Goal: Task Accomplishment & Management: Complete application form

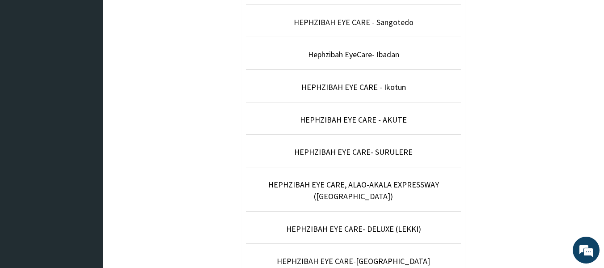
scroll to position [268, 0]
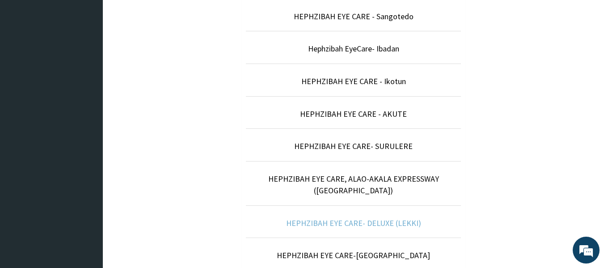
click at [349, 218] on link "HEPHZIBAH EYE CARE- DELUXE (LEKKI)" at bounding box center [353, 223] width 135 height 10
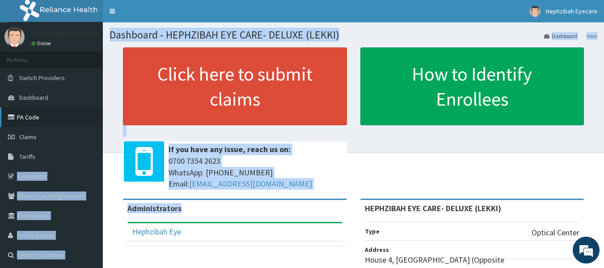
click at [45, 122] on link "PA Code" at bounding box center [51, 117] width 103 height 20
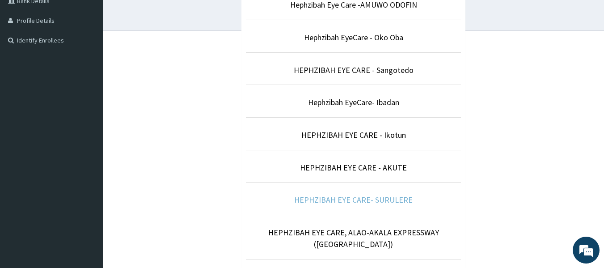
click at [381, 198] on link "HEPHZIBAH EYE CARE- SURULERE" at bounding box center [353, 200] width 119 height 10
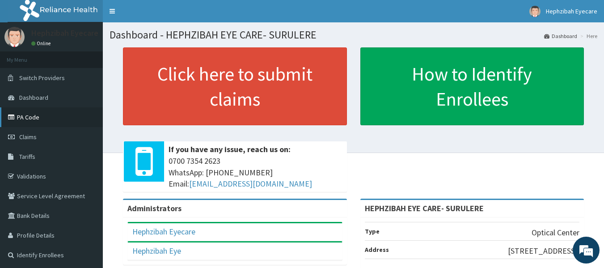
click at [26, 118] on link "PA Code" at bounding box center [51, 117] width 103 height 20
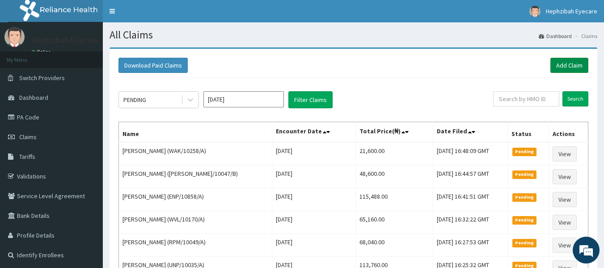
click at [568, 62] on link "Add Claim" at bounding box center [570, 65] width 38 height 15
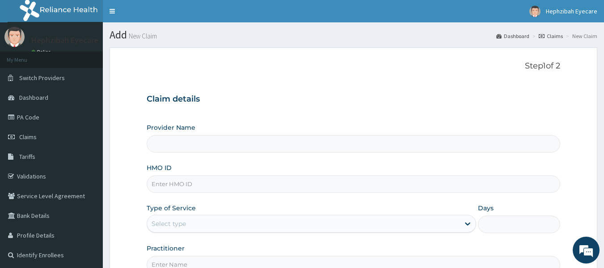
type input "HEPHZIBAH EYE CARE- SURULERE"
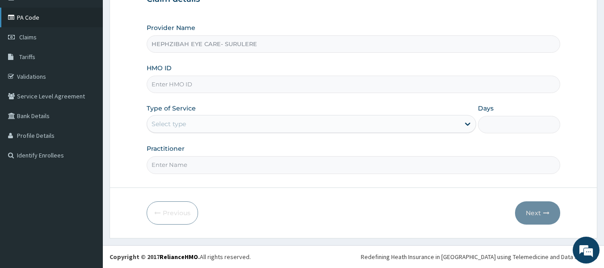
click at [38, 17] on link "PA Code" at bounding box center [51, 18] width 103 height 20
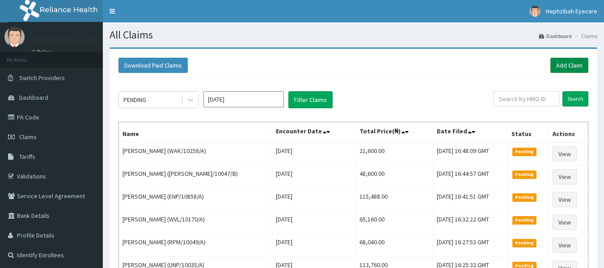
click at [570, 67] on link "Add Claim" at bounding box center [570, 65] width 38 height 15
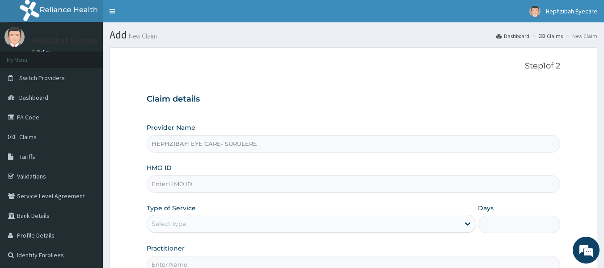
click at [355, 187] on input "HMO ID" at bounding box center [354, 183] width 414 height 17
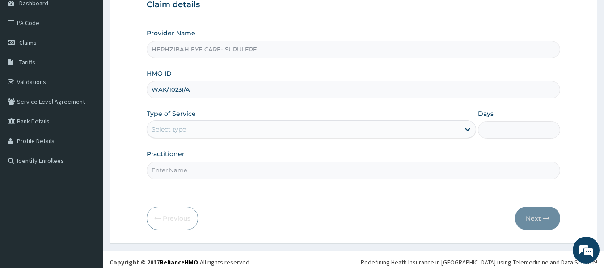
scroll to position [100, 0]
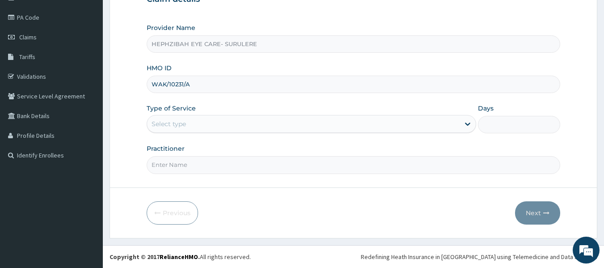
type input "WAK/10231/A"
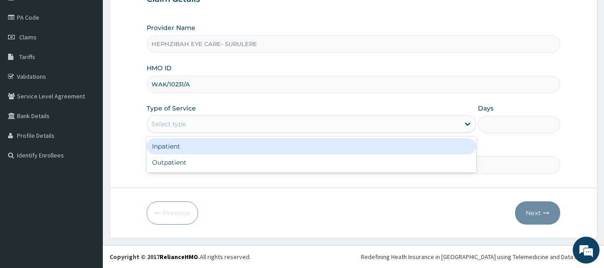
click at [408, 125] on div "Select type" at bounding box center [303, 124] width 313 height 14
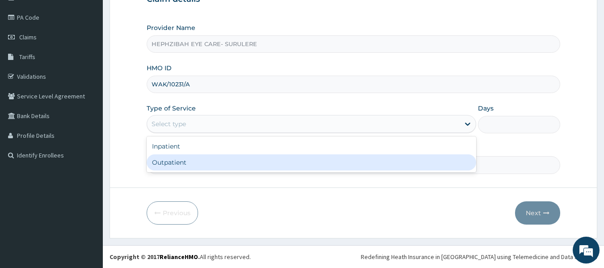
click at [383, 162] on div "Outpatient" at bounding box center [312, 162] width 330 height 16
type input "1"
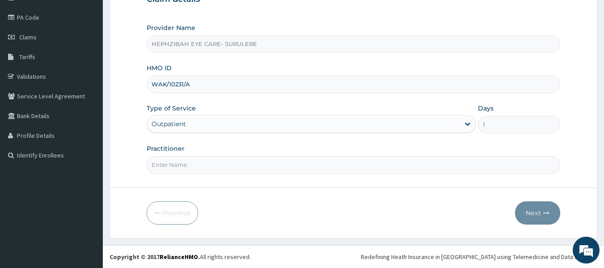
click at [356, 167] on input "Practitioner" at bounding box center [354, 164] width 414 height 17
type input "D"
type input "DR ONYEJEKWE CHIDINMA"
click at [536, 210] on button "Next" at bounding box center [537, 212] width 45 height 23
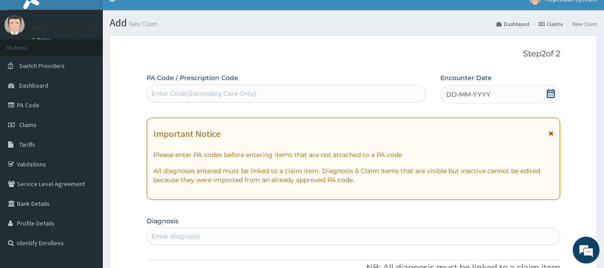
scroll to position [0, 0]
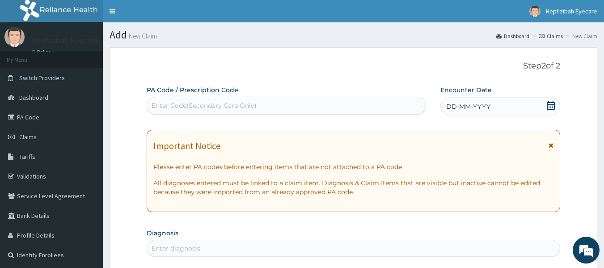
click at [551, 107] on icon at bounding box center [551, 105] width 9 height 9
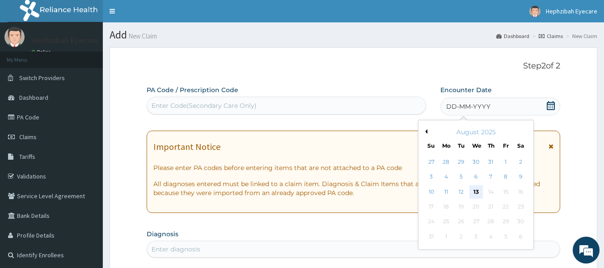
click at [475, 193] on div "13" at bounding box center [476, 191] width 13 height 13
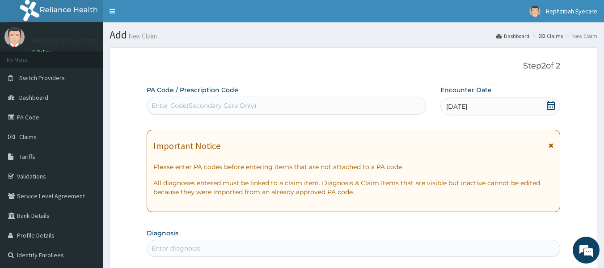
click at [312, 108] on div "Enter Code(Secondary Care Only)" at bounding box center [286, 105] width 279 height 14
paste input "PA/B73194"
type input "PA/B73194"
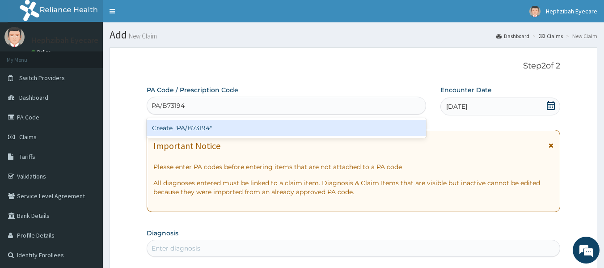
click at [283, 127] on div "Create "PA/B73194"" at bounding box center [287, 128] width 280 height 16
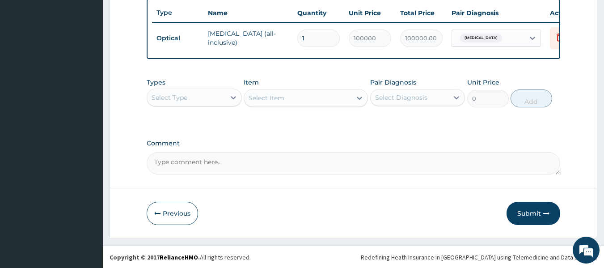
scroll to position [341, 0]
click at [533, 212] on button "Submit" at bounding box center [534, 212] width 54 height 23
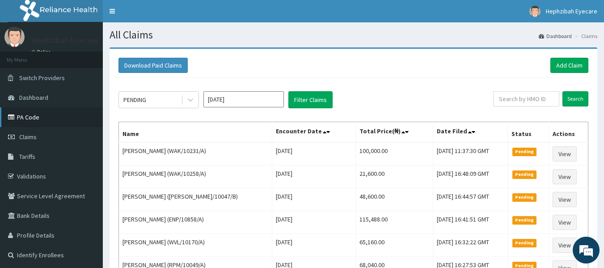
click at [27, 116] on link "PA Code" at bounding box center [51, 117] width 103 height 20
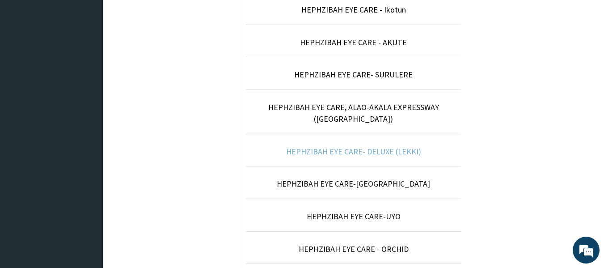
click at [358, 146] on link "HEPHZIBAH EYE CARE- DELUXE (LEKKI)" at bounding box center [353, 151] width 135 height 10
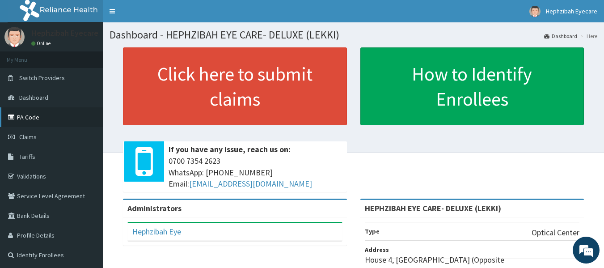
click at [37, 119] on link "PA Code" at bounding box center [51, 117] width 103 height 20
